Goal: Find specific page/section: Find specific page/section

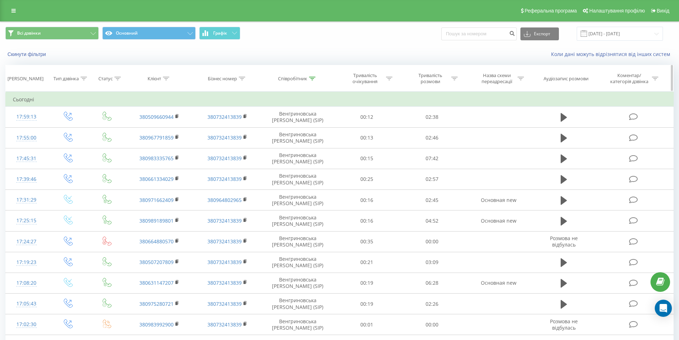
click at [312, 81] on div at bounding box center [312, 79] width 6 height 6
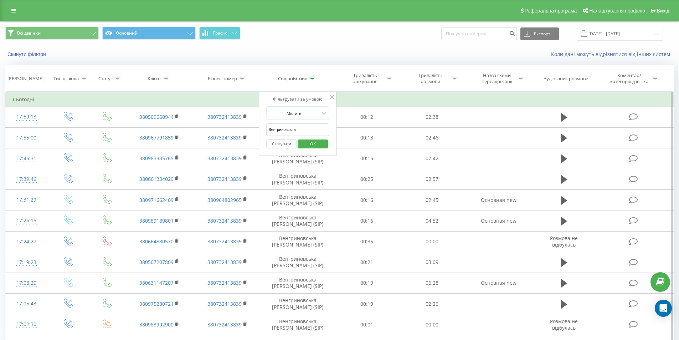
click at [291, 133] on input "Венгриновська" at bounding box center [297, 129] width 63 height 12
type input "[PERSON_NAME]"
click button "OK" at bounding box center [313, 143] width 30 height 9
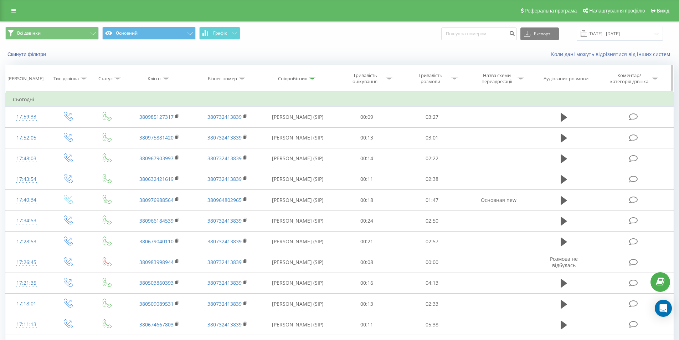
click at [313, 80] on icon at bounding box center [312, 79] width 6 height 4
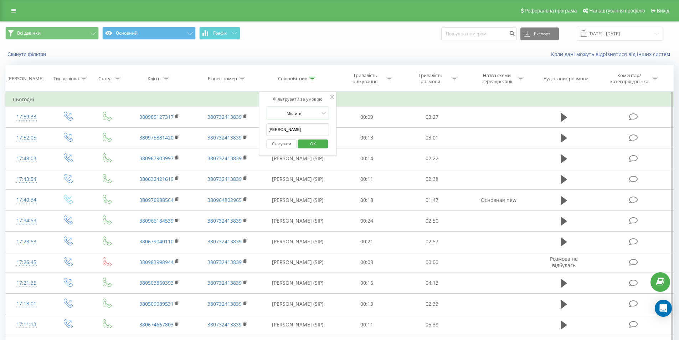
click at [295, 130] on input "[PERSON_NAME]" at bounding box center [297, 129] width 63 height 12
type input "[PERSON_NAME]"
click button "OK" at bounding box center [313, 143] width 30 height 9
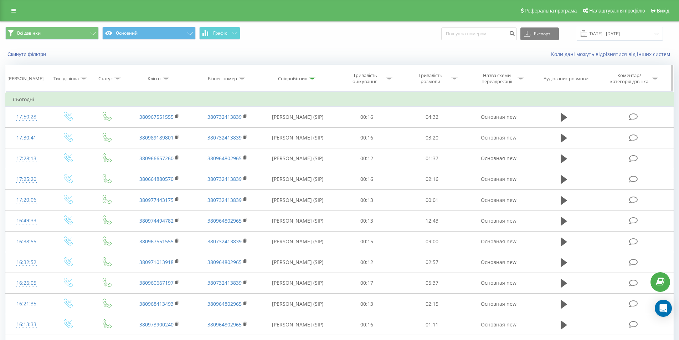
click at [313, 77] on icon at bounding box center [312, 79] width 6 height 4
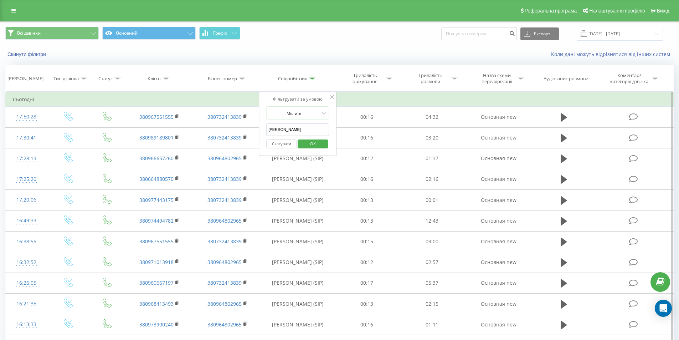
click at [288, 131] on input "[PERSON_NAME]" at bounding box center [297, 129] width 63 height 12
type input "Валентина"
click button "OK" at bounding box center [313, 143] width 30 height 9
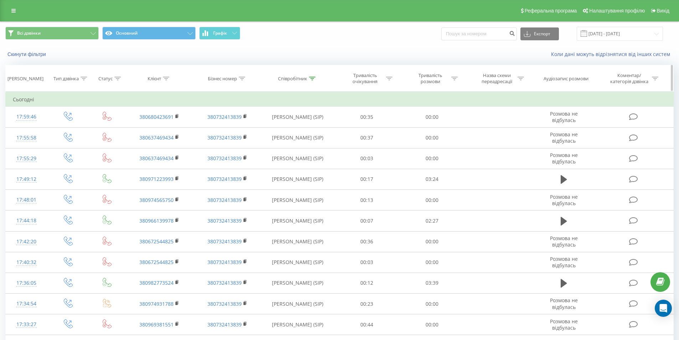
click at [312, 81] on div at bounding box center [312, 79] width 6 height 6
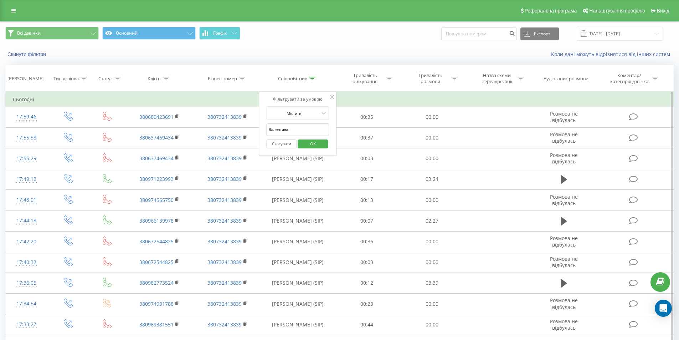
click at [291, 127] on input "Валентина" at bounding box center [297, 129] width 63 height 12
type input "Катерина"
click button "OK" at bounding box center [313, 143] width 30 height 9
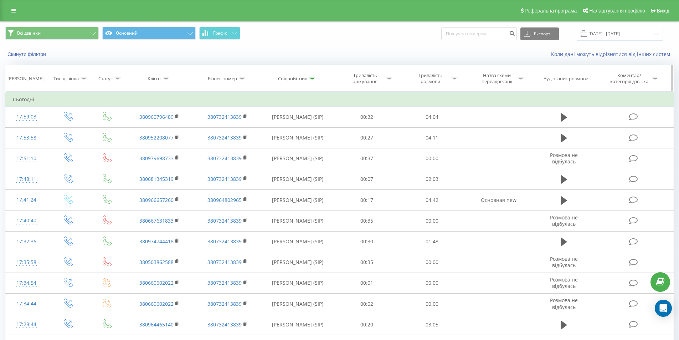
click at [312, 80] on div at bounding box center [312, 79] width 6 height 6
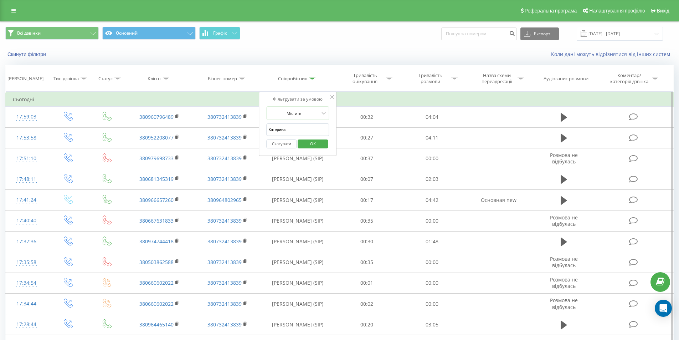
click at [289, 130] on input "Катерина" at bounding box center [297, 129] width 63 height 12
click at [289, 130] on input "text" at bounding box center [297, 129] width 63 height 12
type input "Венгриновська"
click at [307, 143] on span "OK" at bounding box center [313, 143] width 20 height 11
